Goal: Task Accomplishment & Management: Manage account settings

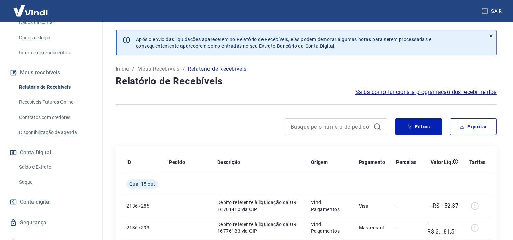
scroll to position [114, 0]
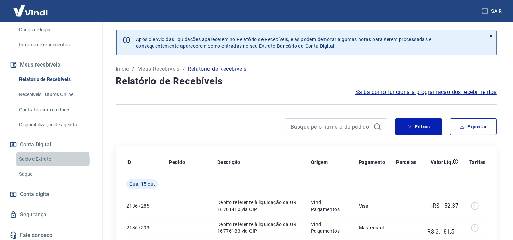
click at [48, 166] on link "Saldo e Extrato" at bounding box center [55, 159] width 78 height 14
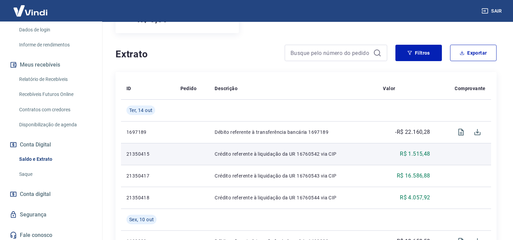
scroll to position [114, 0]
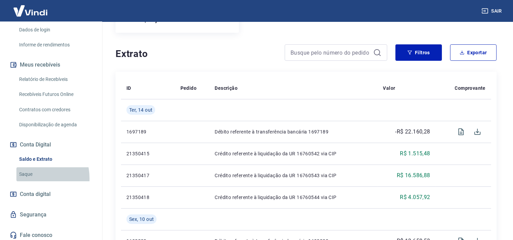
click at [28, 181] on link "Saque" at bounding box center [55, 174] width 78 height 14
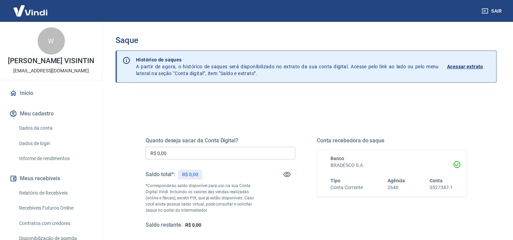
click at [30, 97] on link "Início" at bounding box center [51, 93] width 86 height 15
